Goal: Navigation & Orientation: Find specific page/section

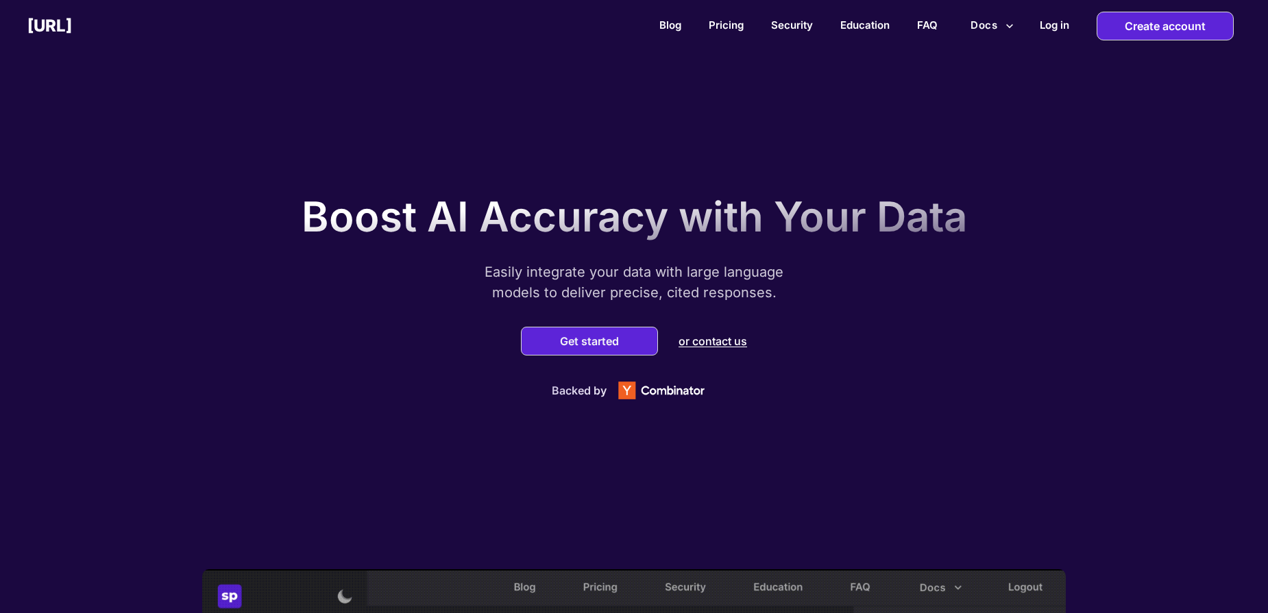
click at [578, 277] on p "Easily integrate your data with large language models to deliver precise, cited…" at bounding box center [634, 282] width 343 height 41
click at [733, 29] on link "Pricing" at bounding box center [726, 25] width 35 height 13
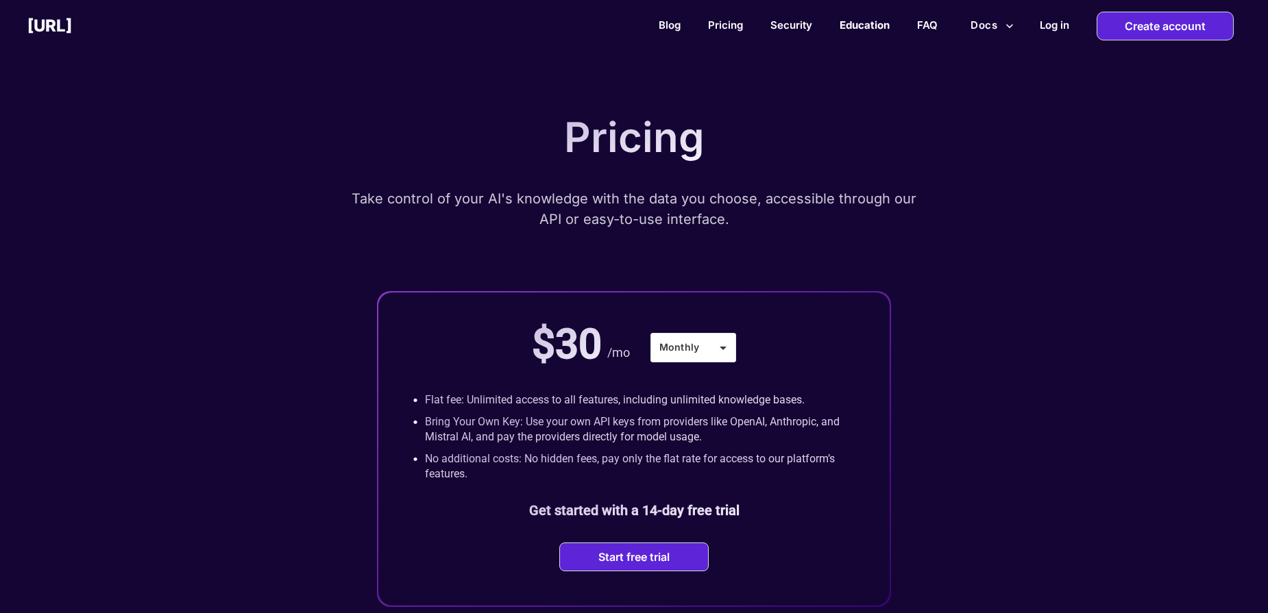
click at [862, 23] on link "Education" at bounding box center [865, 25] width 50 height 13
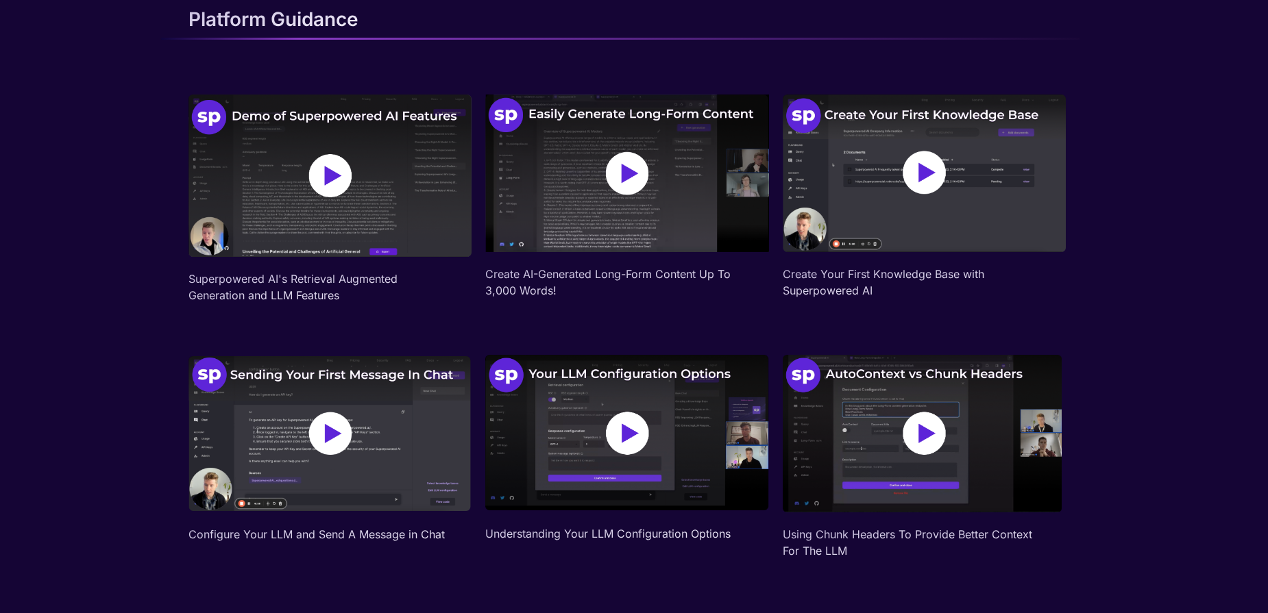
scroll to position [135, 0]
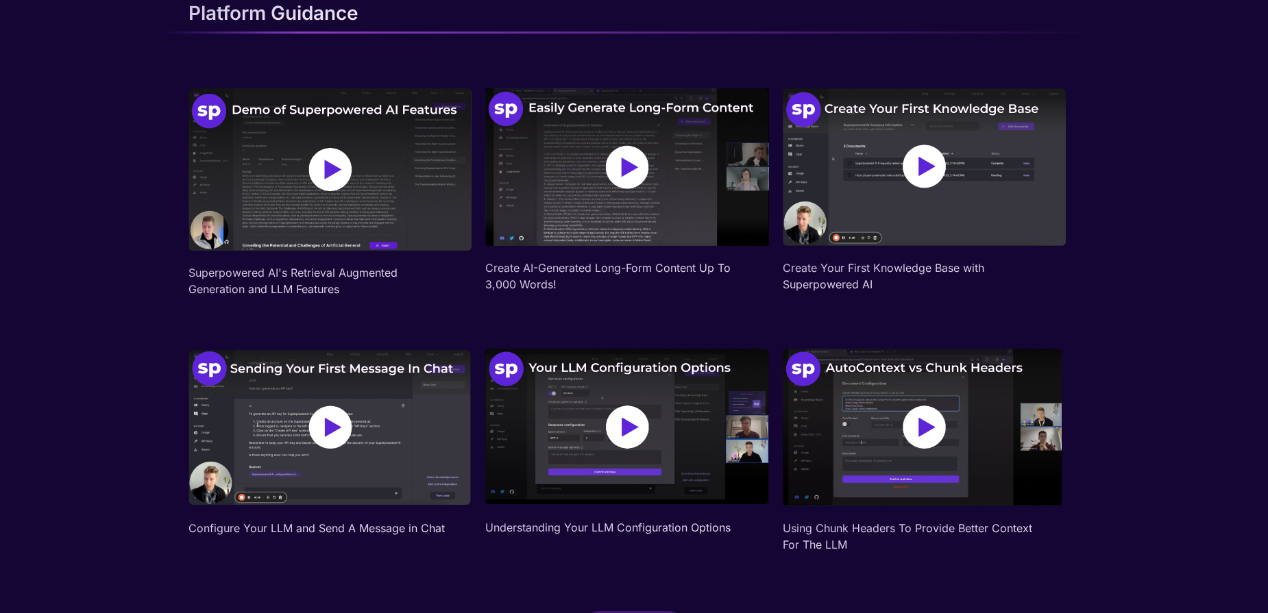
click at [893, 162] on img at bounding box center [924, 167] width 283 height 158
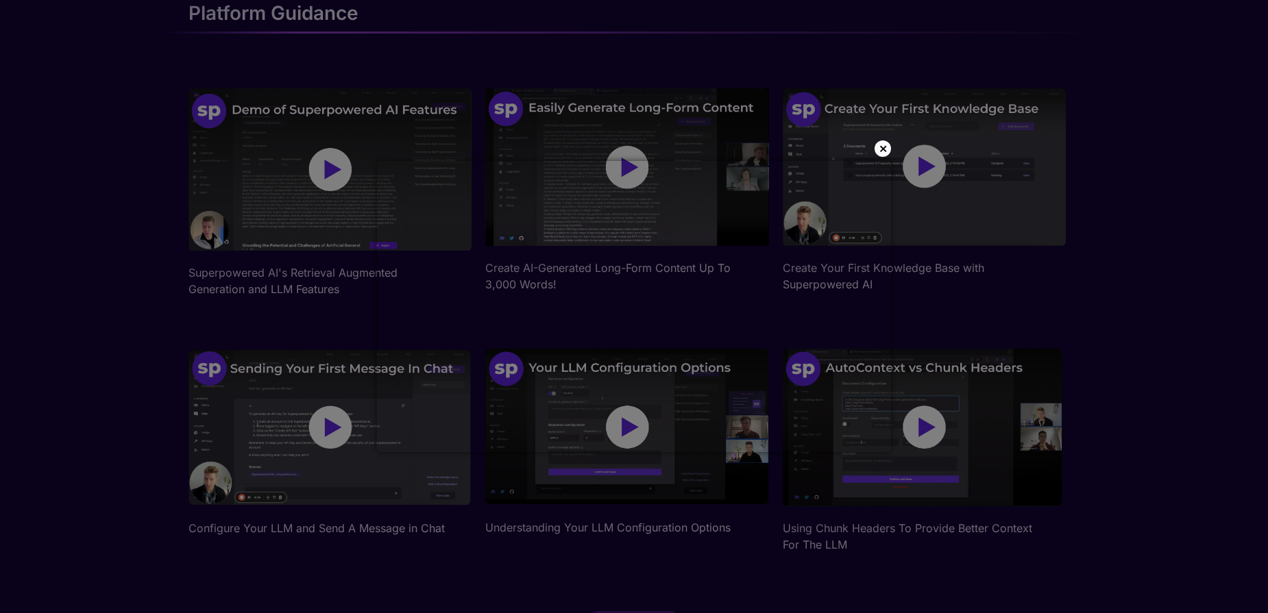
click at [881, 151] on p "×" at bounding box center [883, 148] width 9 height 14
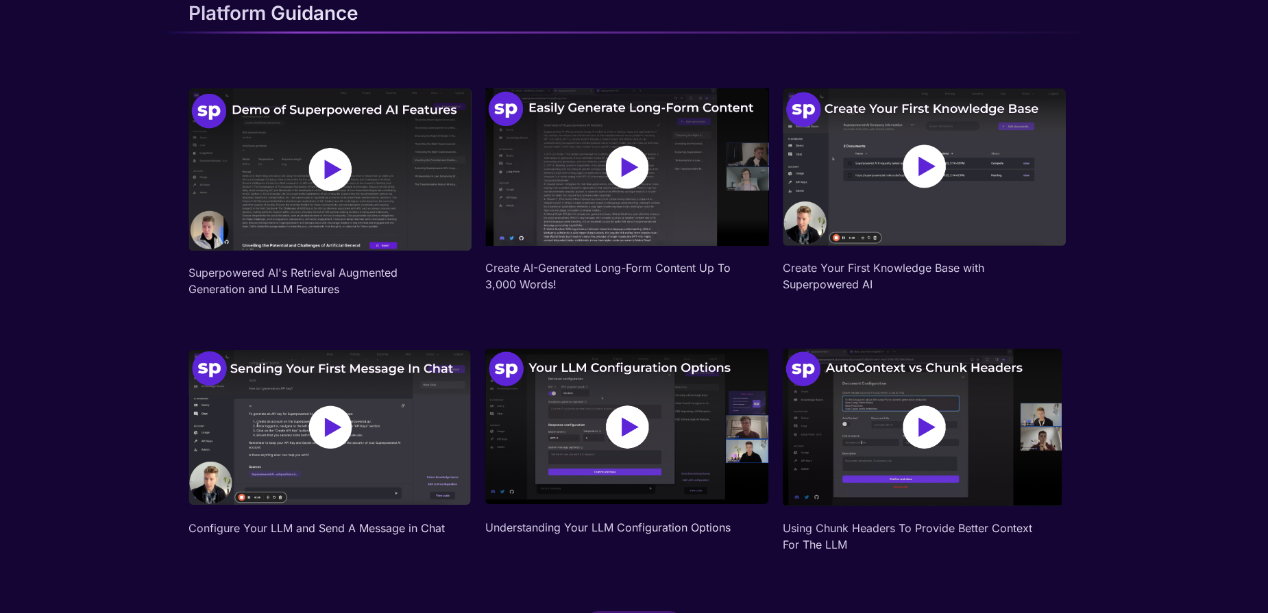
click at [920, 165] on img at bounding box center [924, 167] width 283 height 158
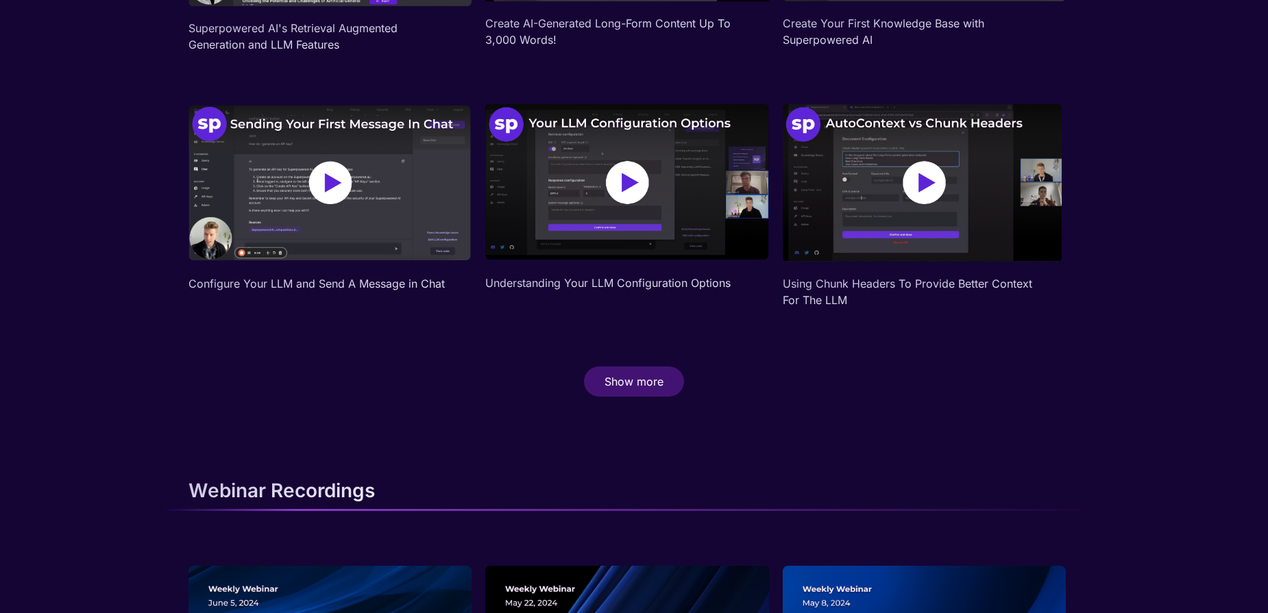
scroll to position [380, 0]
click at [356, 165] on img at bounding box center [329, 182] width 283 height 158
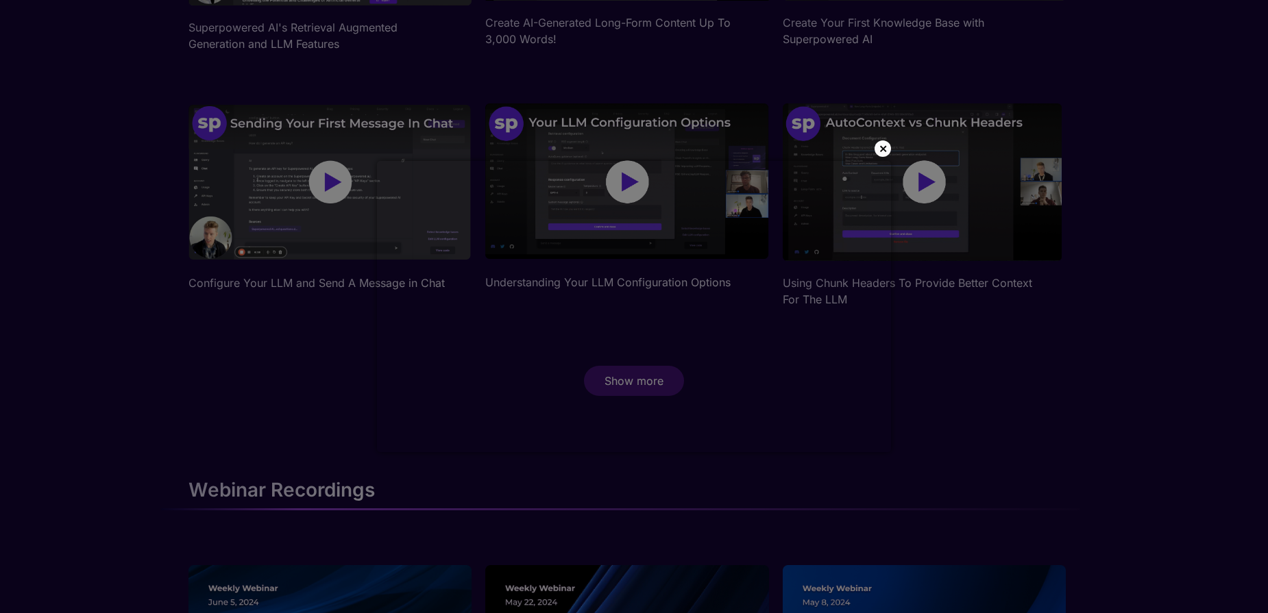
click at [890, 151] on div "×" at bounding box center [883, 149] width 16 height 16
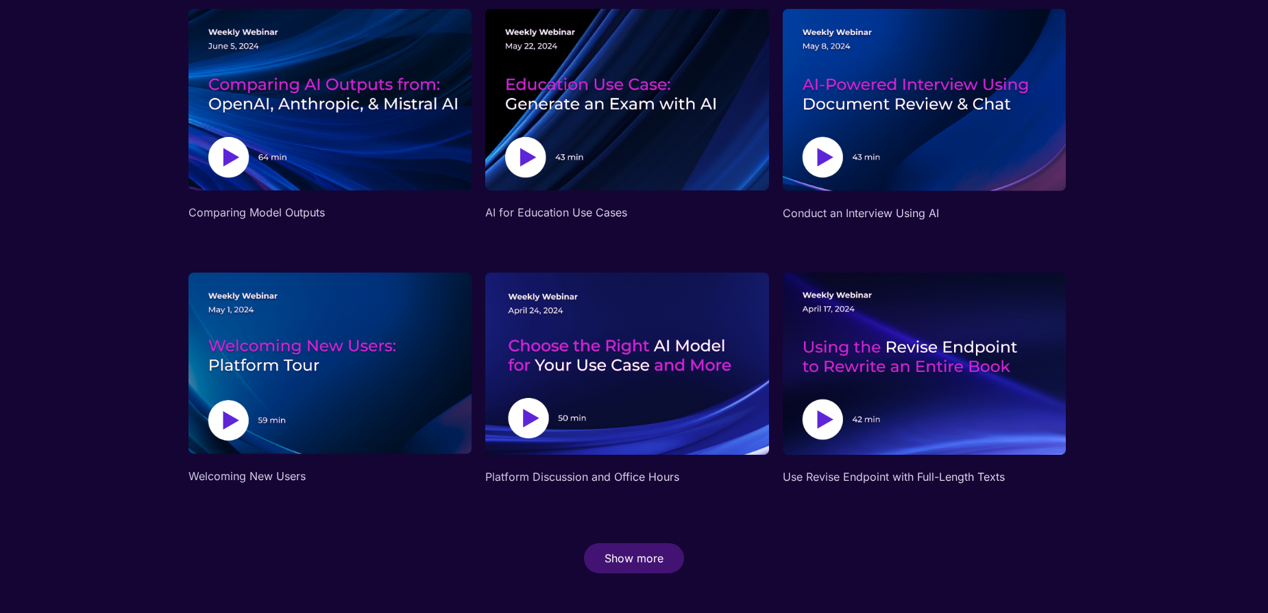
scroll to position [947, 0]
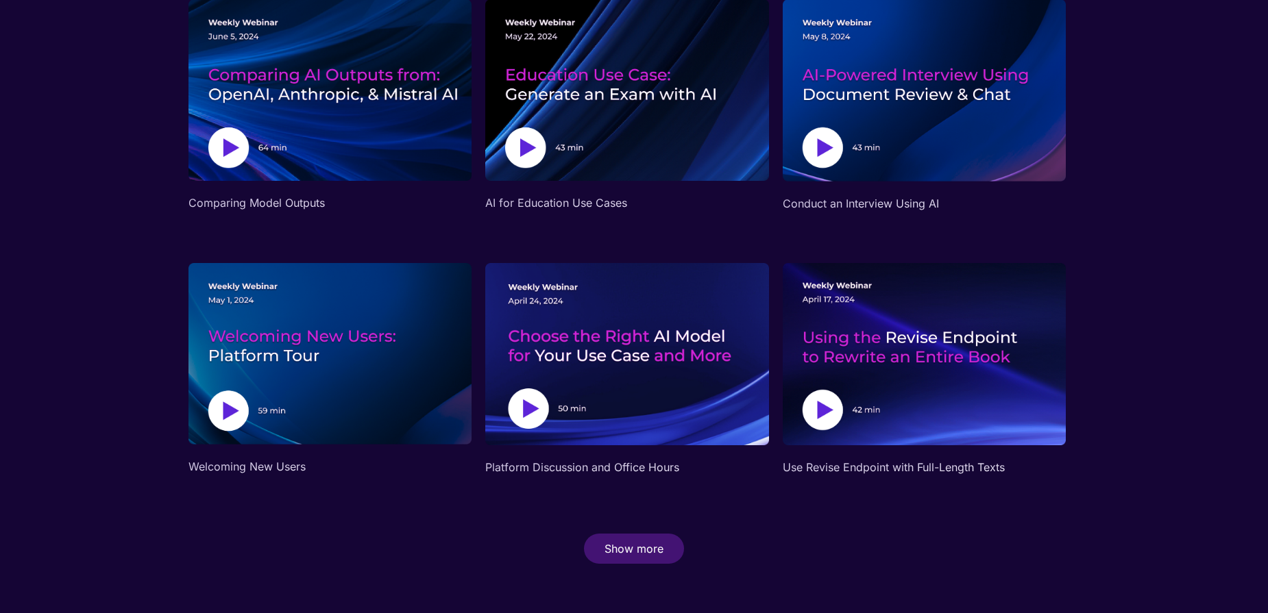
click at [366, 113] on img at bounding box center [329, 90] width 283 height 182
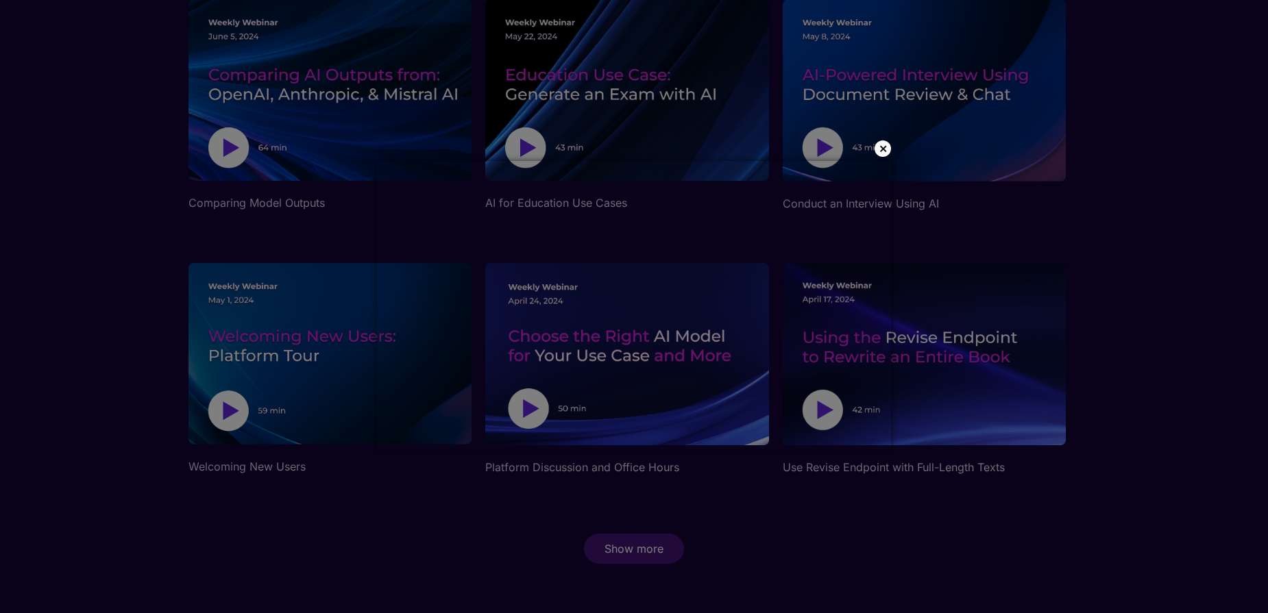
click at [886, 153] on p "×" at bounding box center [883, 148] width 9 height 14
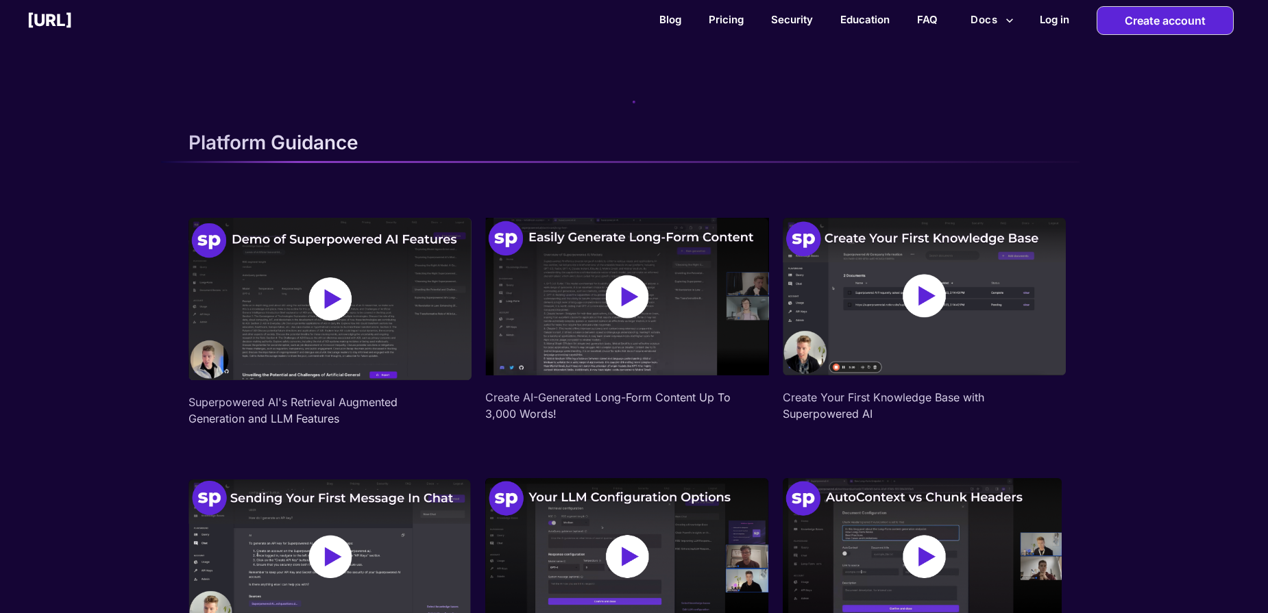
scroll to position [0, 0]
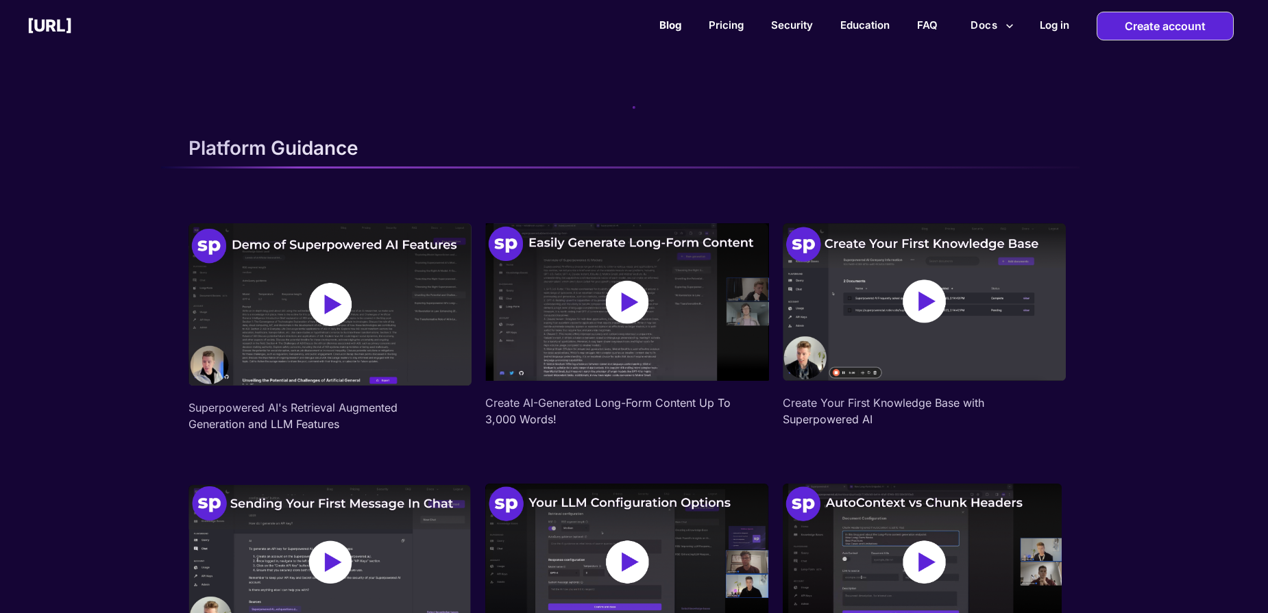
click at [669, 23] on link "Blog" at bounding box center [670, 25] width 22 height 13
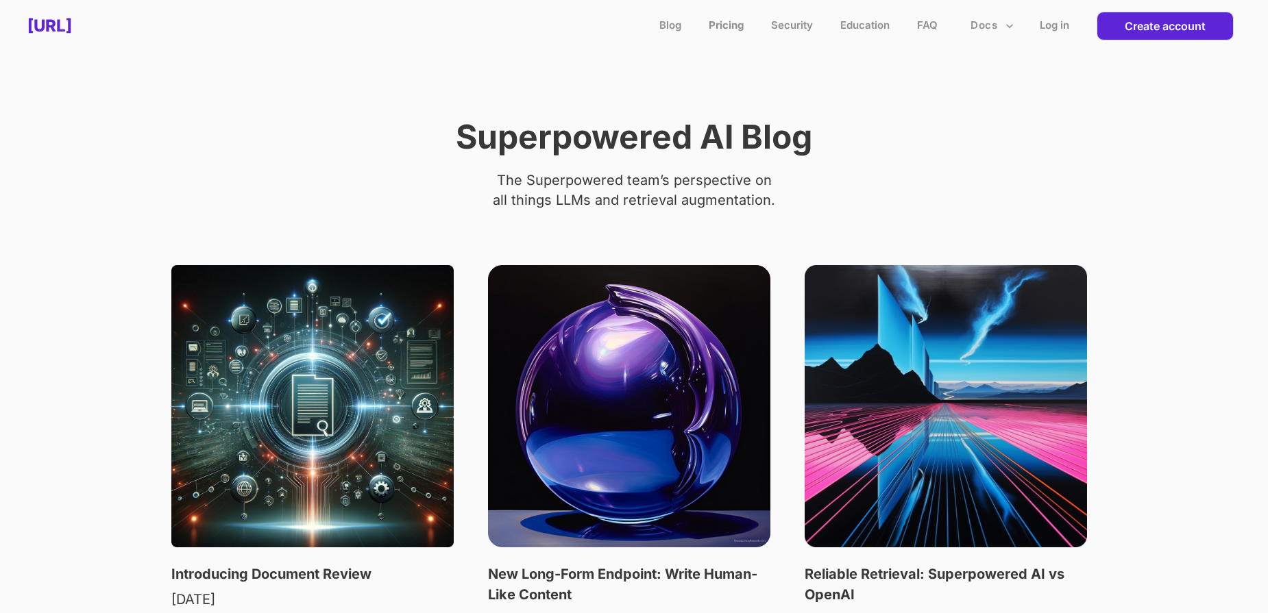
click at [731, 21] on link "Pricing" at bounding box center [726, 25] width 35 height 13
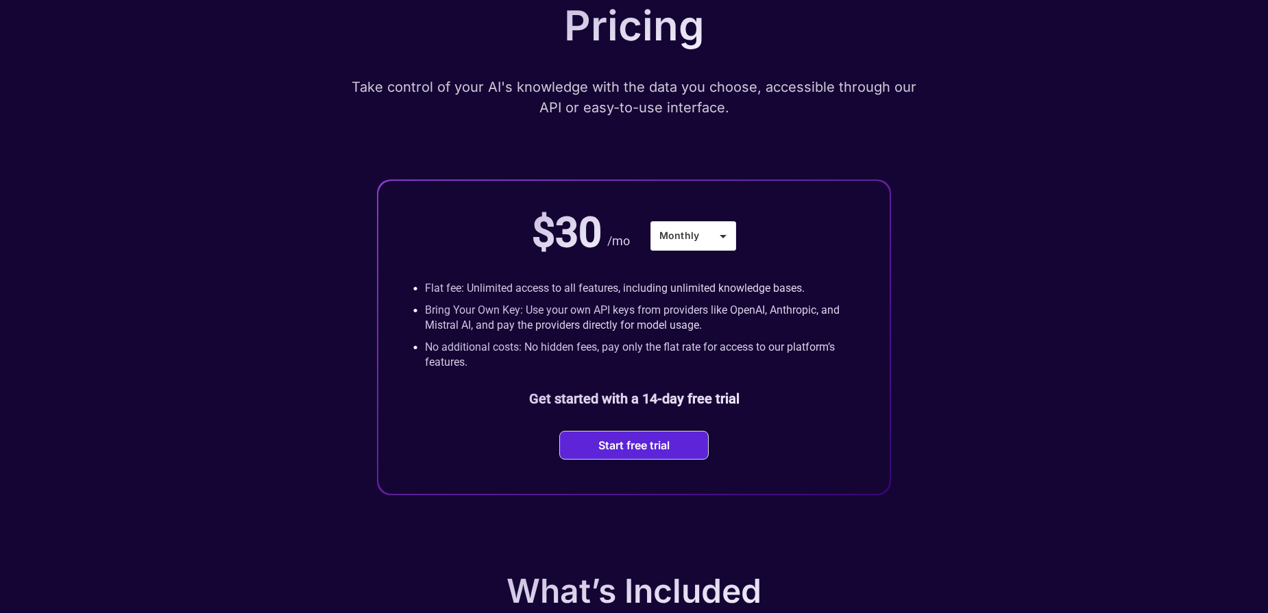
scroll to position [124, 0]
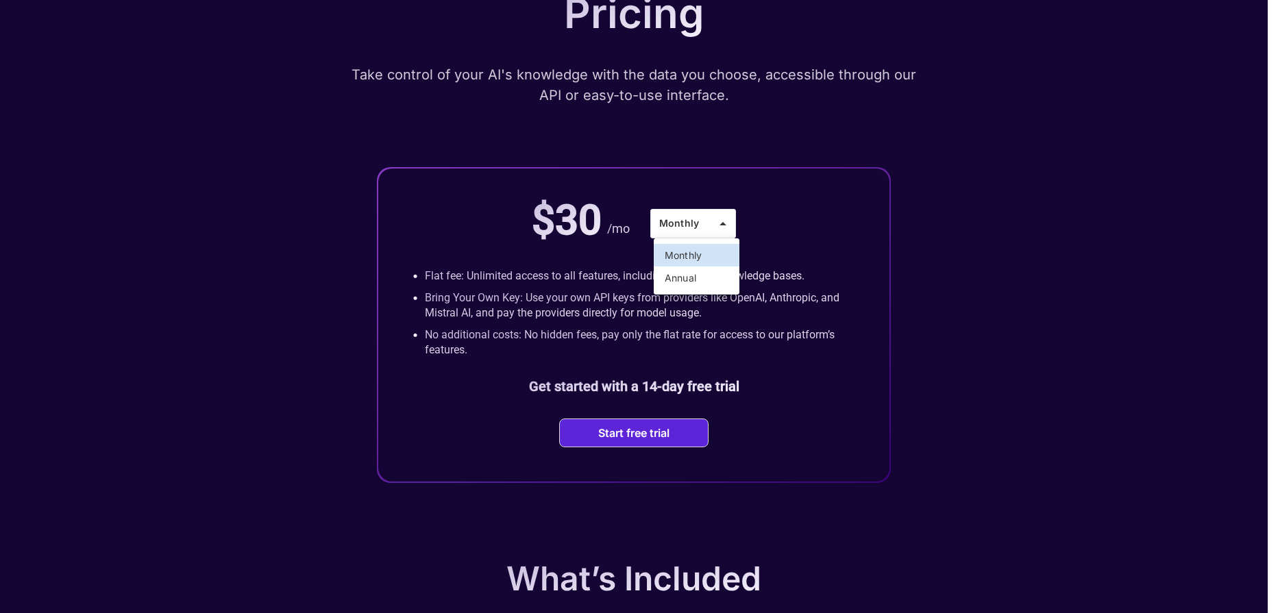
click at [916, 175] on div at bounding box center [639, 306] width 1278 height 613
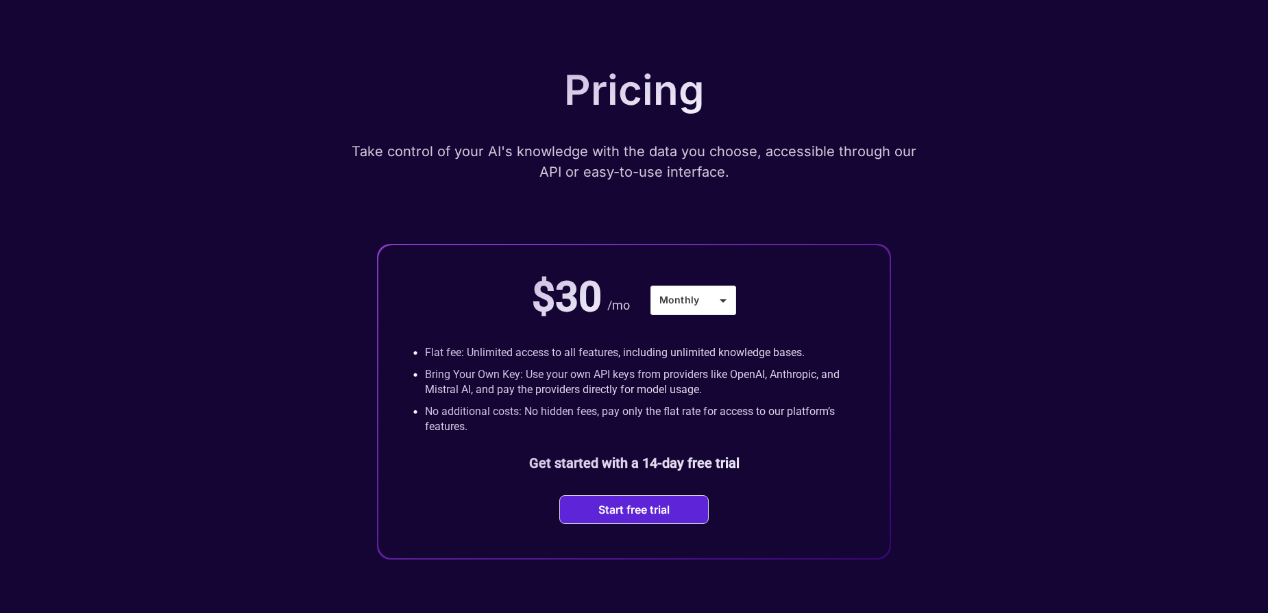
scroll to position [0, 0]
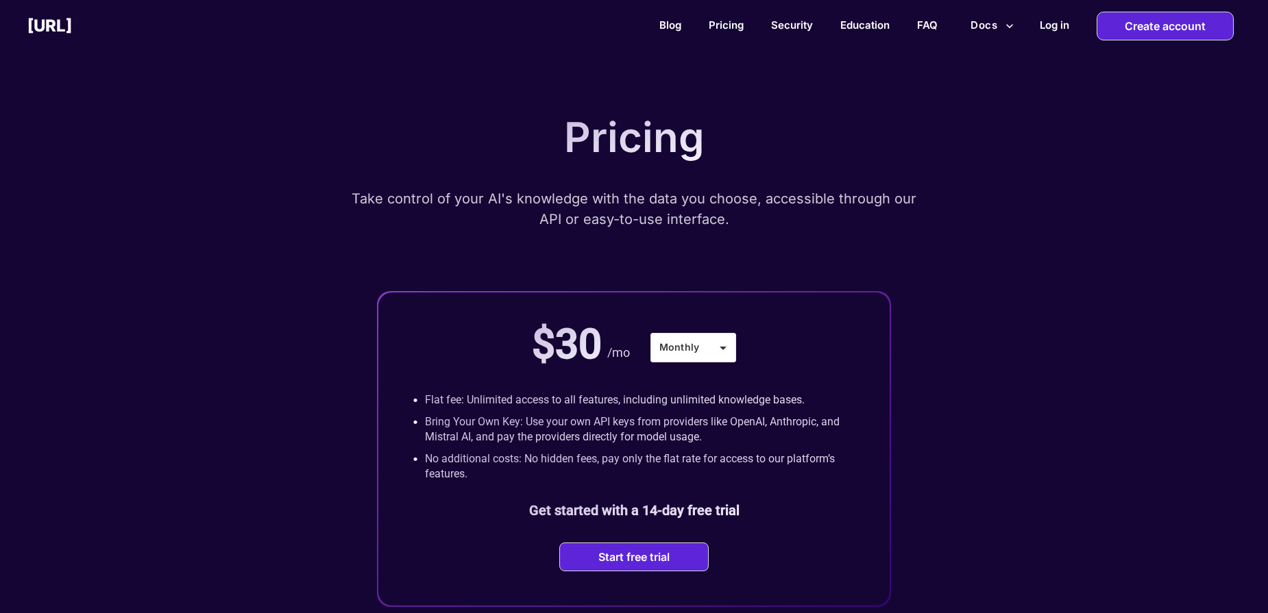
click at [981, 25] on button "Docs" at bounding box center [992, 25] width 54 height 26
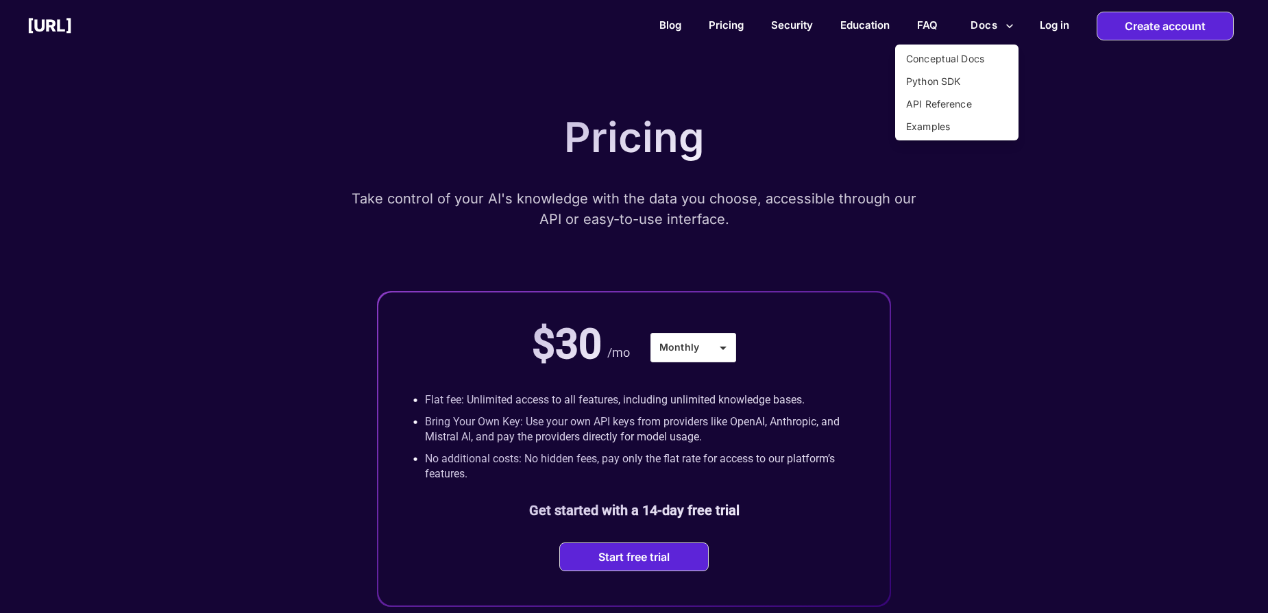
click at [930, 26] on div at bounding box center [634, 306] width 1268 height 613
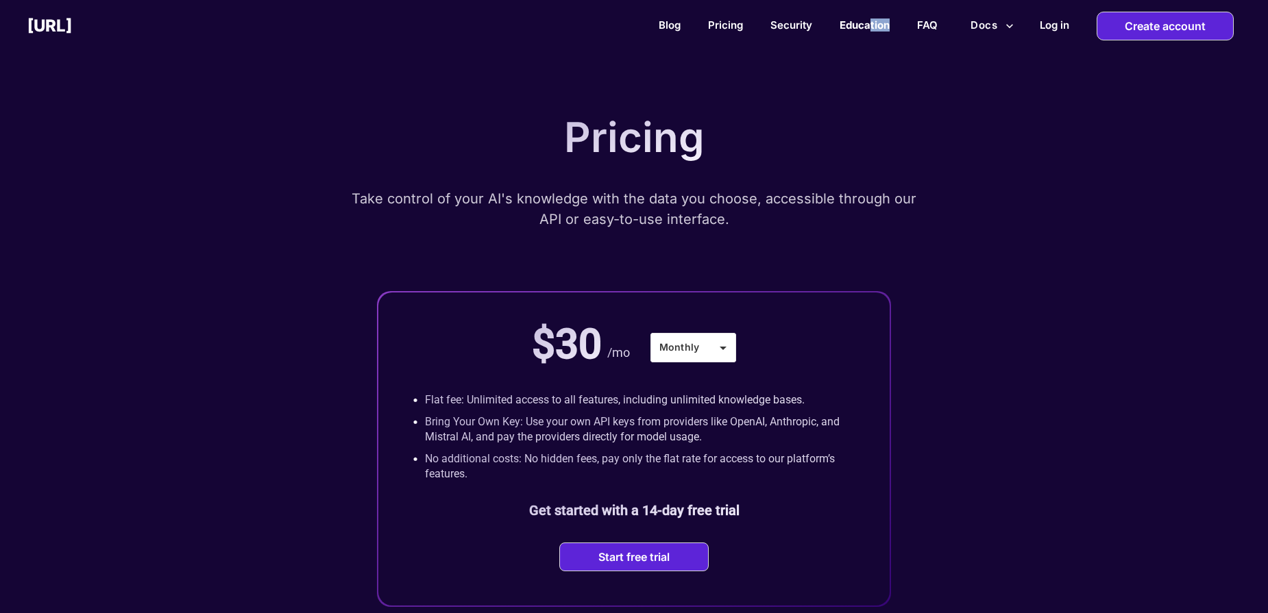
click at [871, 31] on div "Blog Pricing Security Education FAQ Docs Log in Create account" at bounding box center [670, 26] width 1196 height 29
click at [854, 24] on link "Education" at bounding box center [865, 25] width 50 height 13
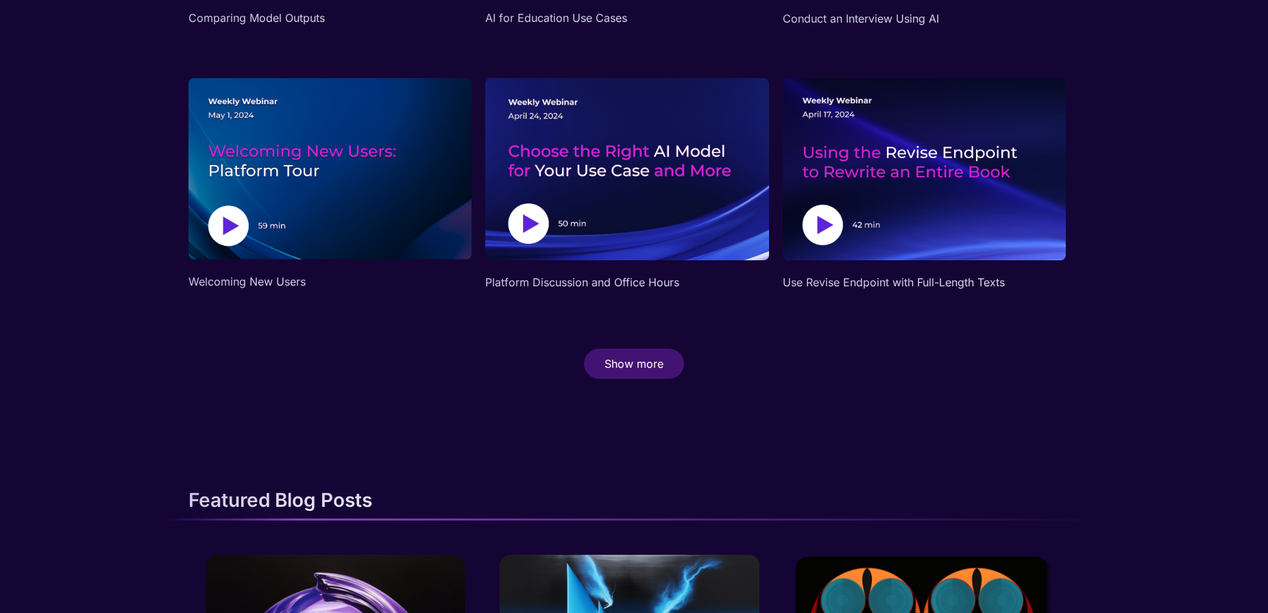
scroll to position [1134, 0]
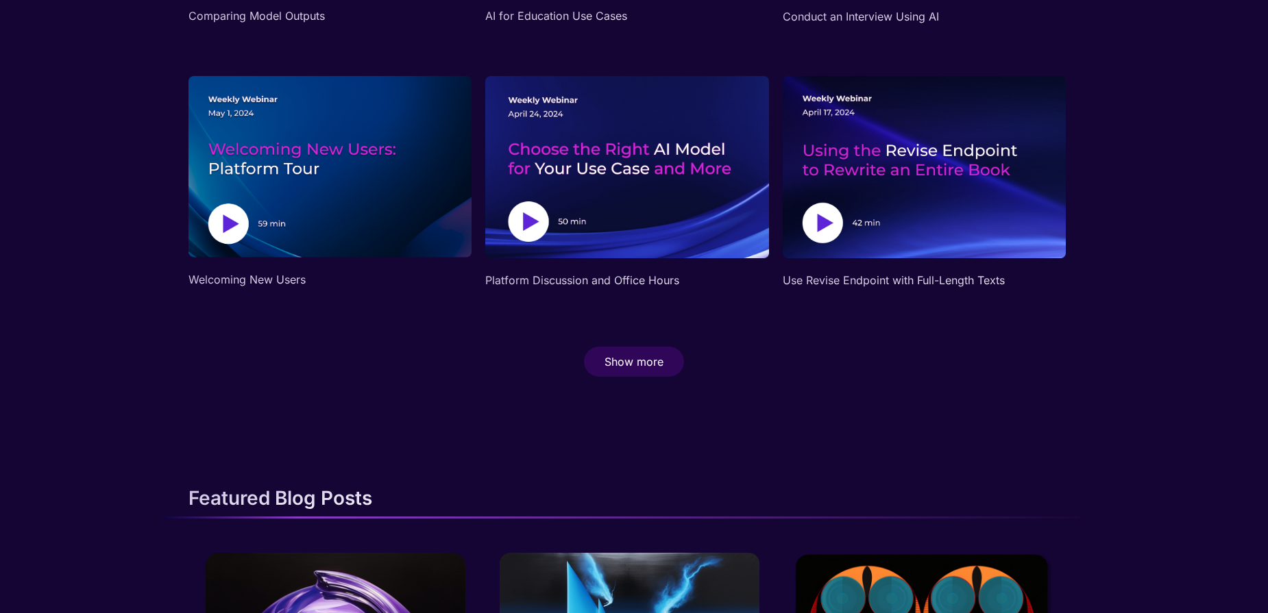
click at [664, 367] on div "Show more" at bounding box center [634, 362] width 100 height 30
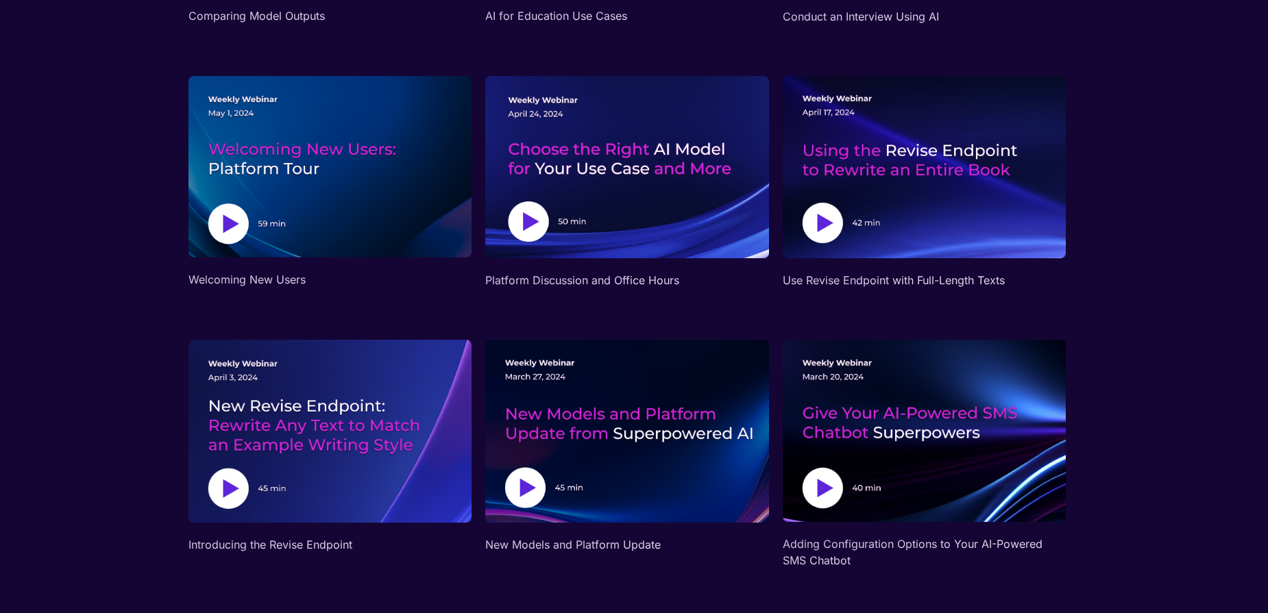
click at [631, 373] on img at bounding box center [626, 431] width 283 height 183
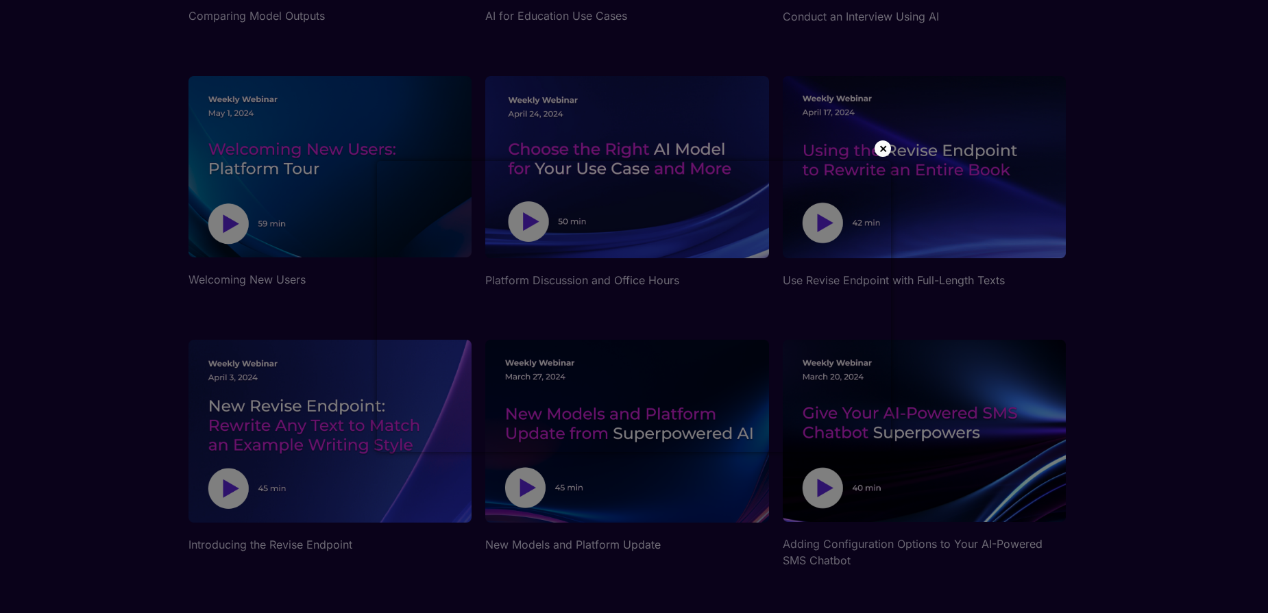
click at [886, 151] on p "×" at bounding box center [883, 148] width 9 height 14
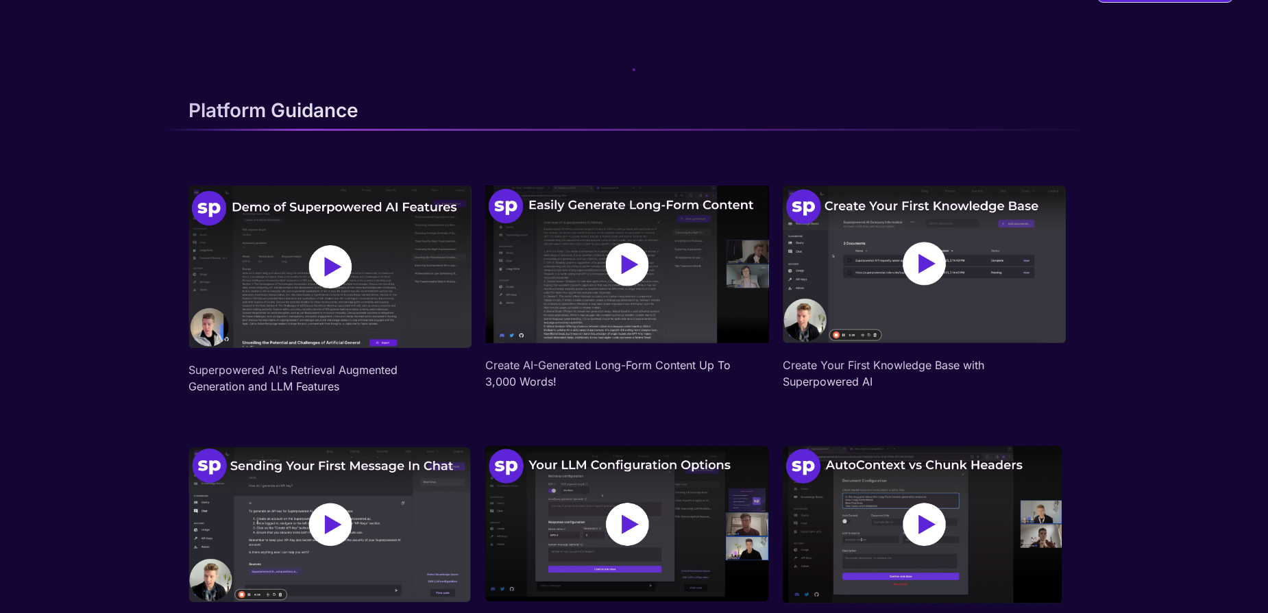
scroll to position [0, 0]
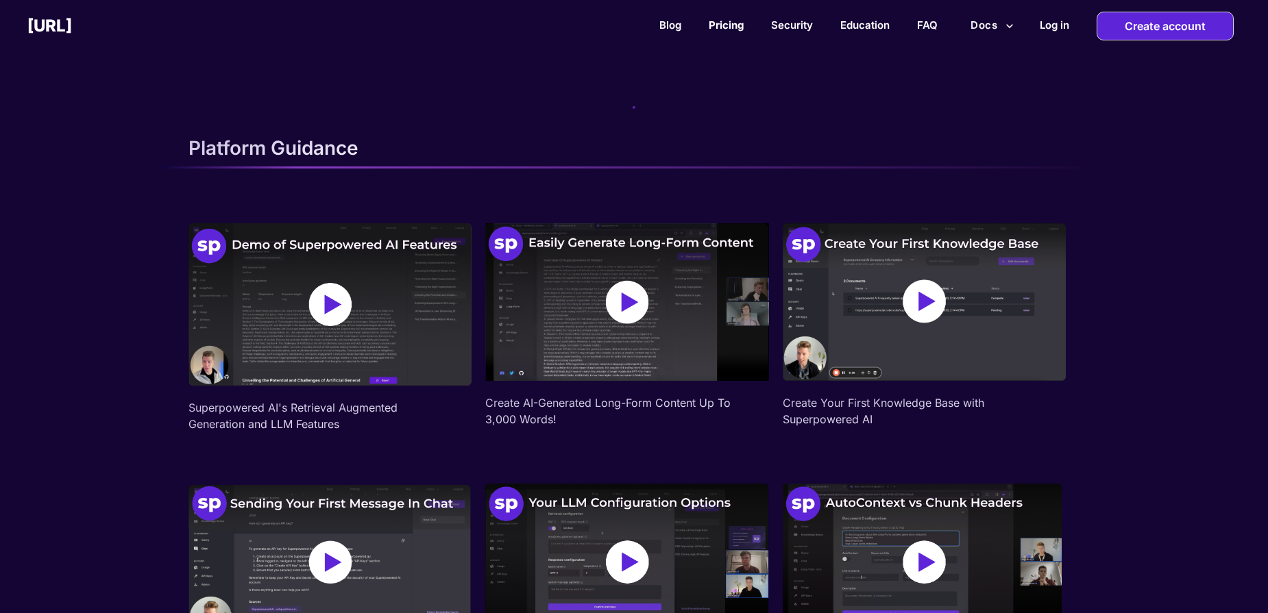
click at [727, 28] on link "Pricing" at bounding box center [726, 25] width 35 height 13
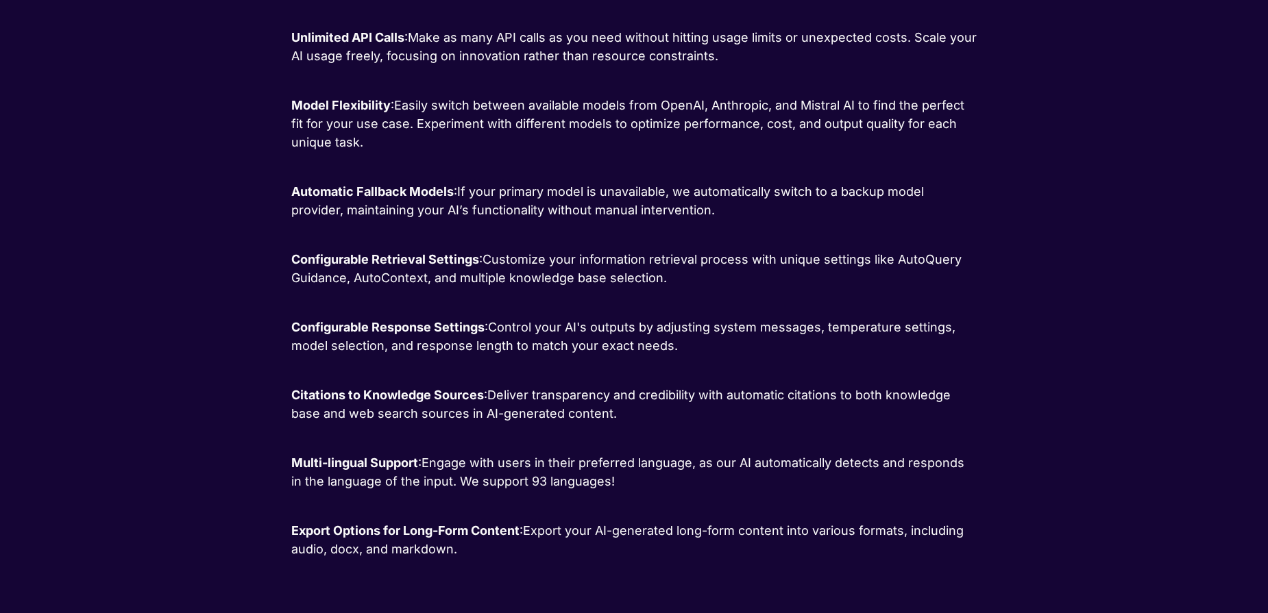
scroll to position [2265, 0]
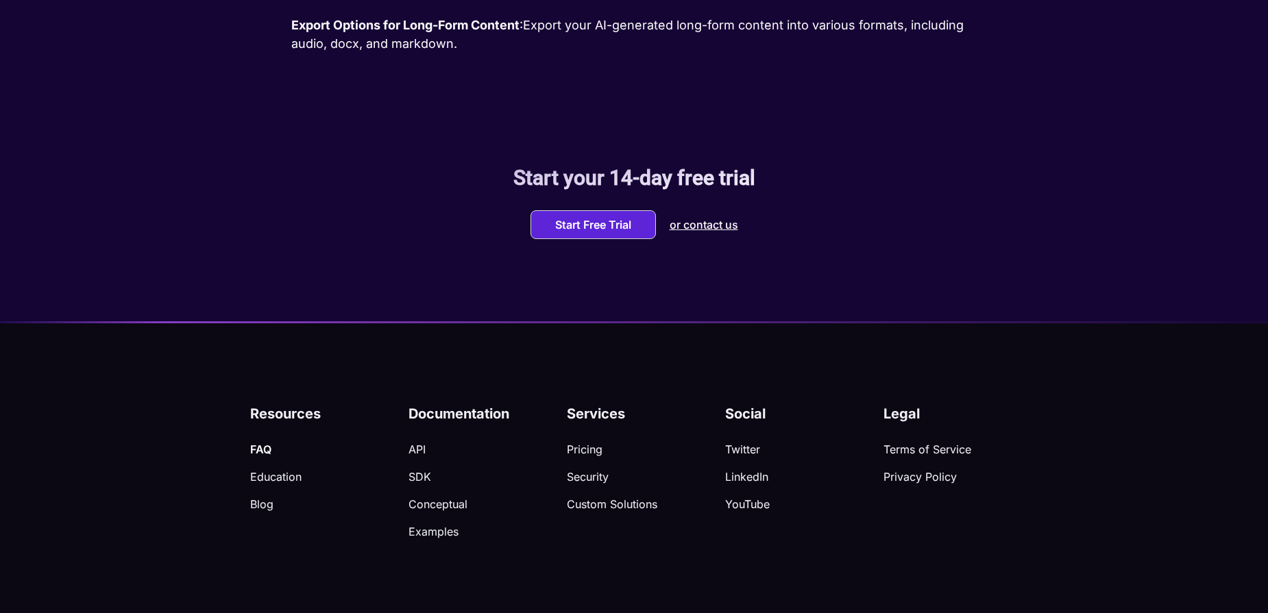
click at [267, 449] on p "FAQ" at bounding box center [329, 450] width 158 height 14
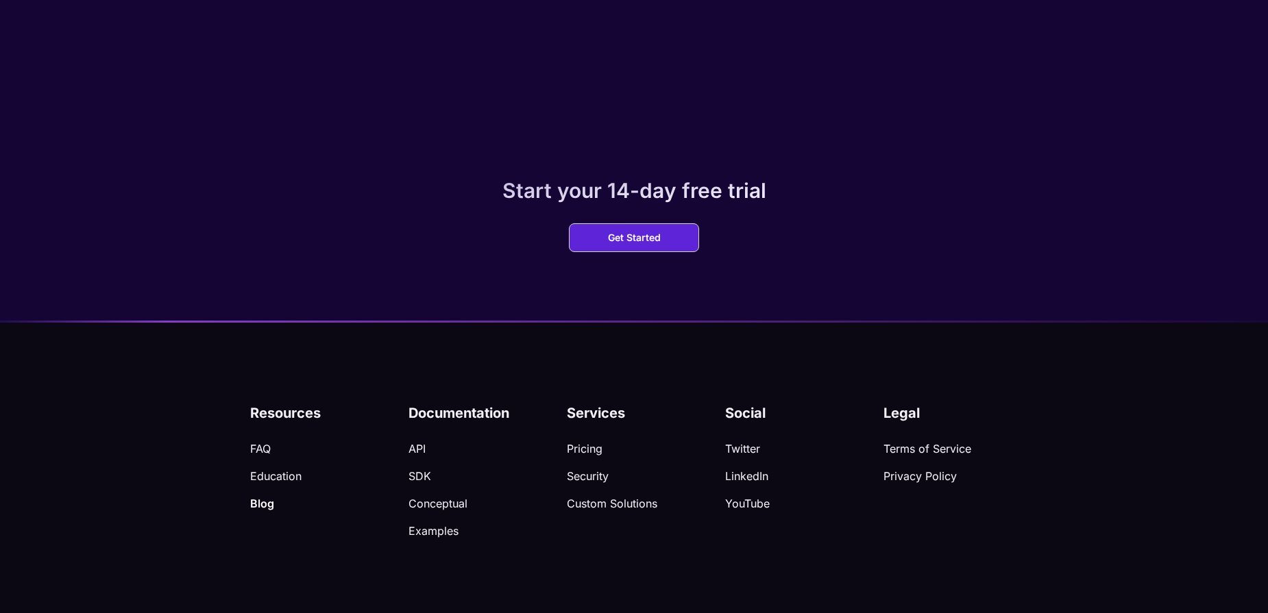
click at [266, 502] on p "Blog" at bounding box center [329, 504] width 158 height 14
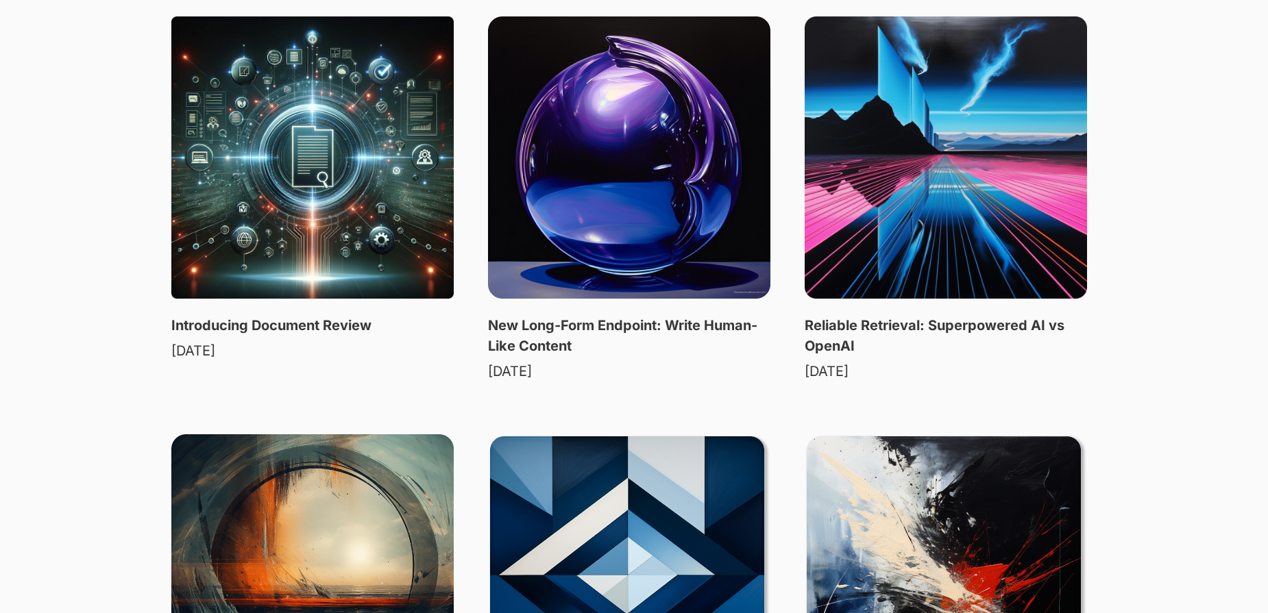
scroll to position [355, 0]
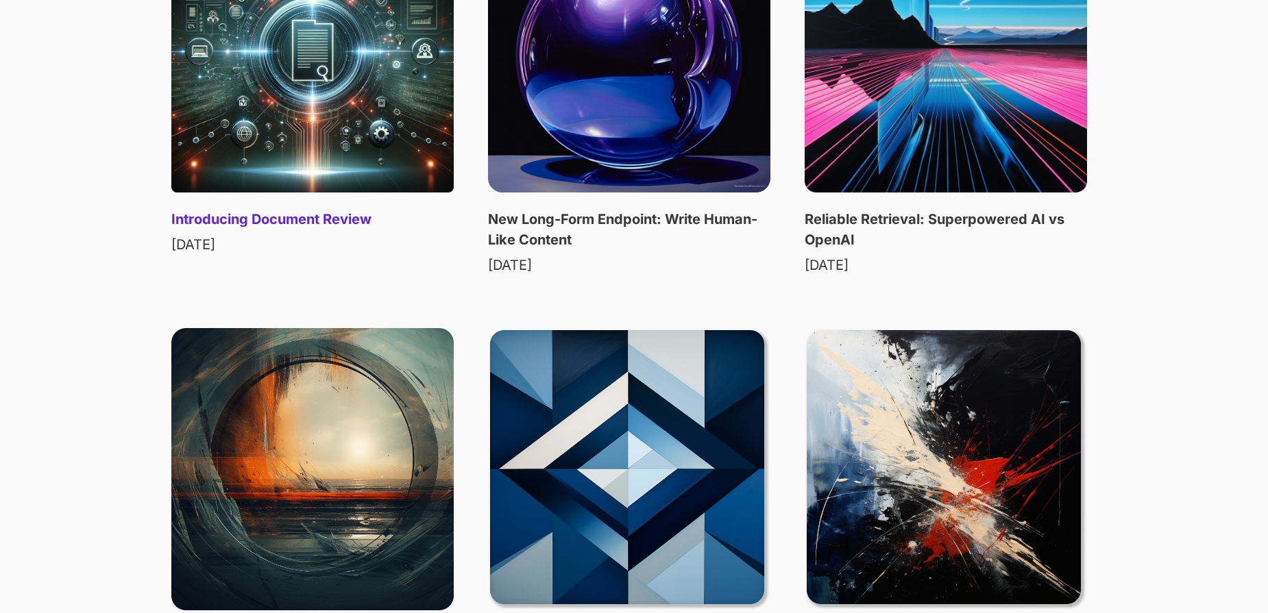
click at [405, 126] on img at bounding box center [312, 51] width 282 height 282
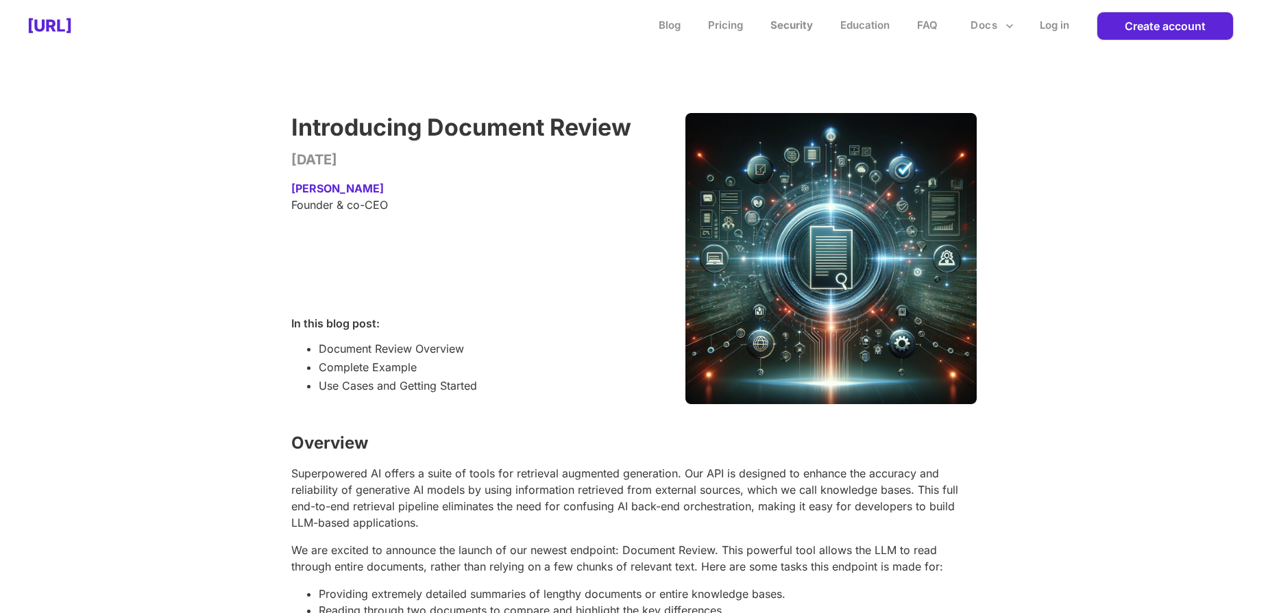
click at [799, 27] on link "Security" at bounding box center [791, 25] width 42 height 13
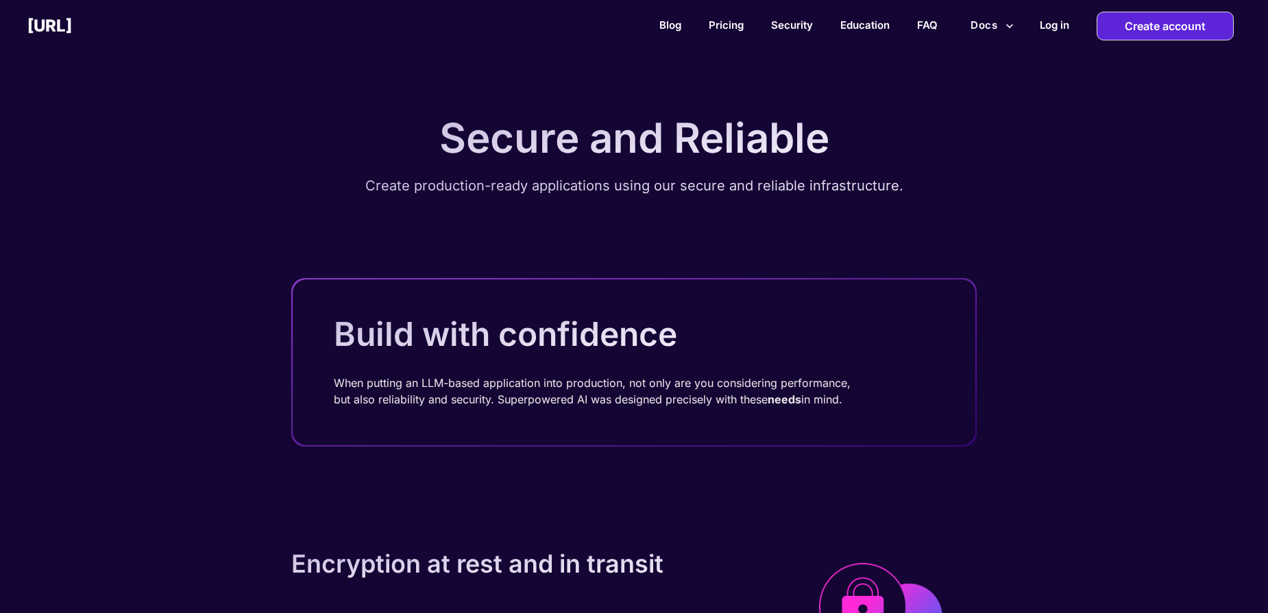
click at [981, 25] on button "Docs" at bounding box center [992, 25] width 54 height 26
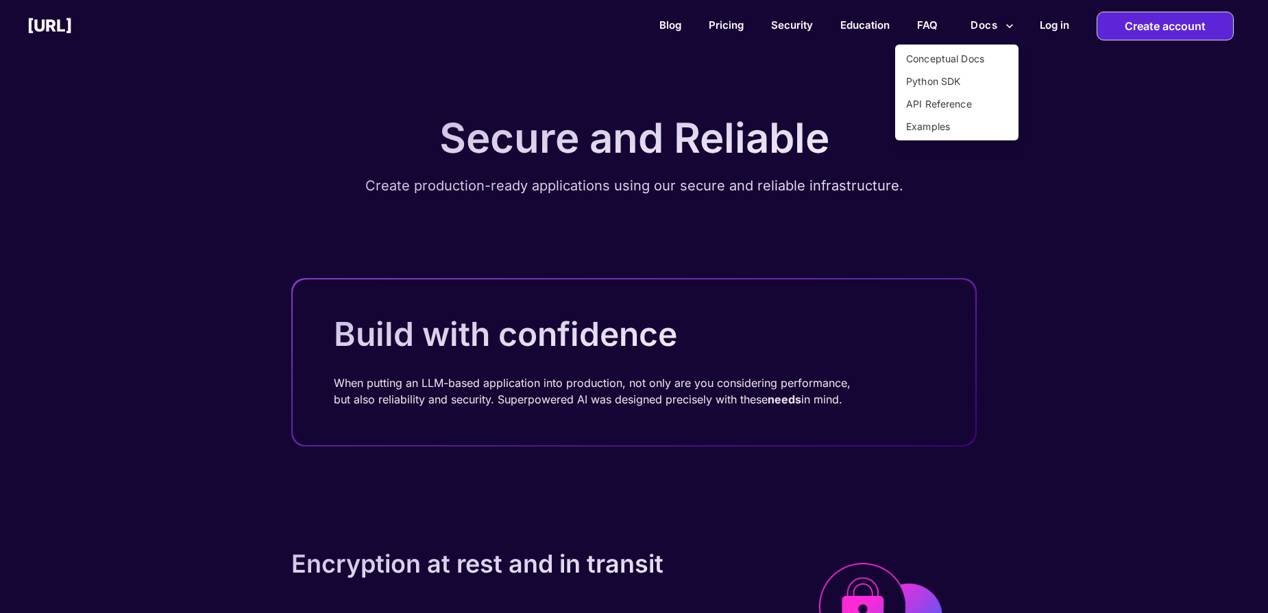
click at [1109, 126] on div at bounding box center [634, 306] width 1268 height 613
